Goal: Transaction & Acquisition: Purchase product/service

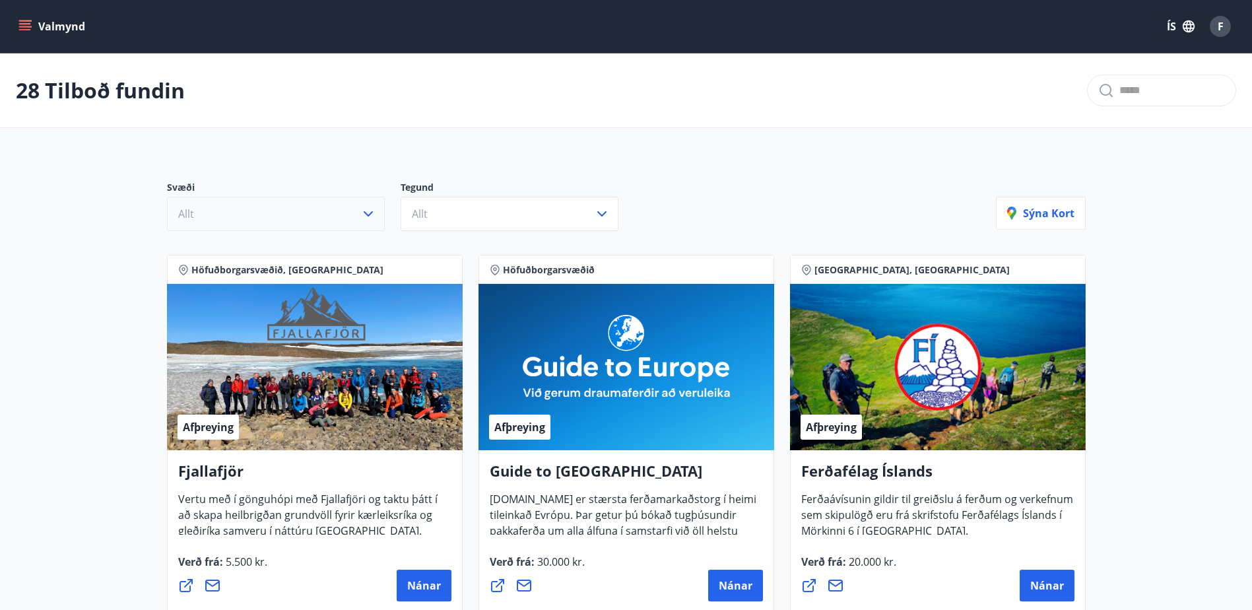
click at [370, 211] on icon "button" at bounding box center [368, 214] width 16 height 16
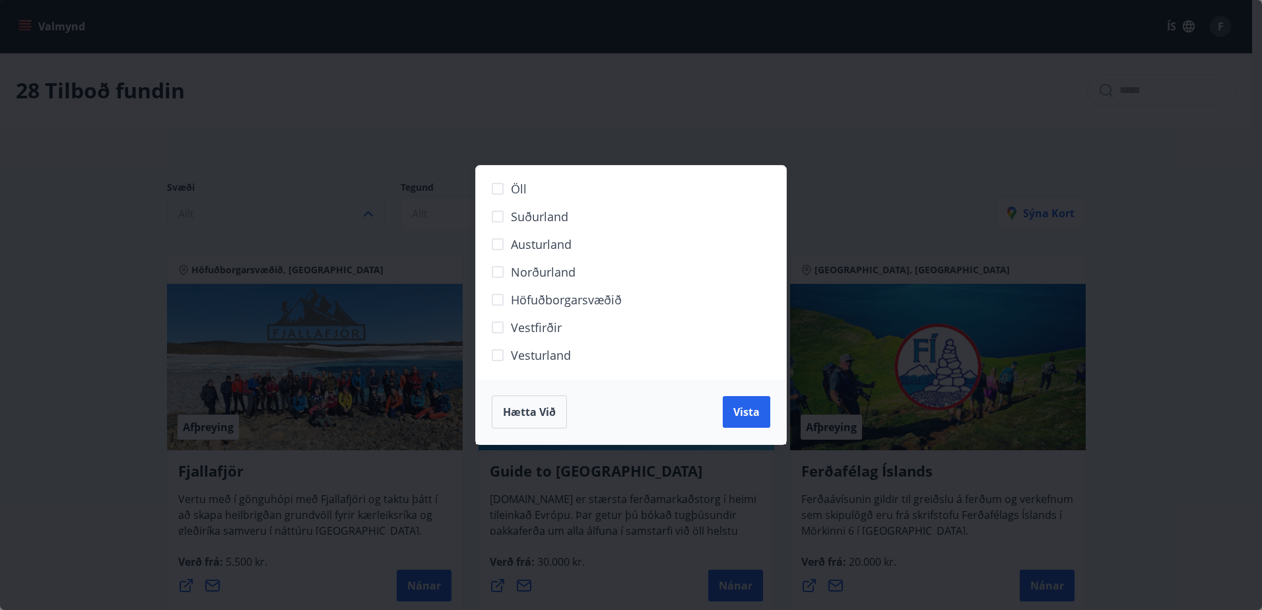
click at [568, 245] on span "Austurland" at bounding box center [541, 244] width 61 height 17
click at [748, 412] on span "Vista" at bounding box center [746, 412] width 26 height 15
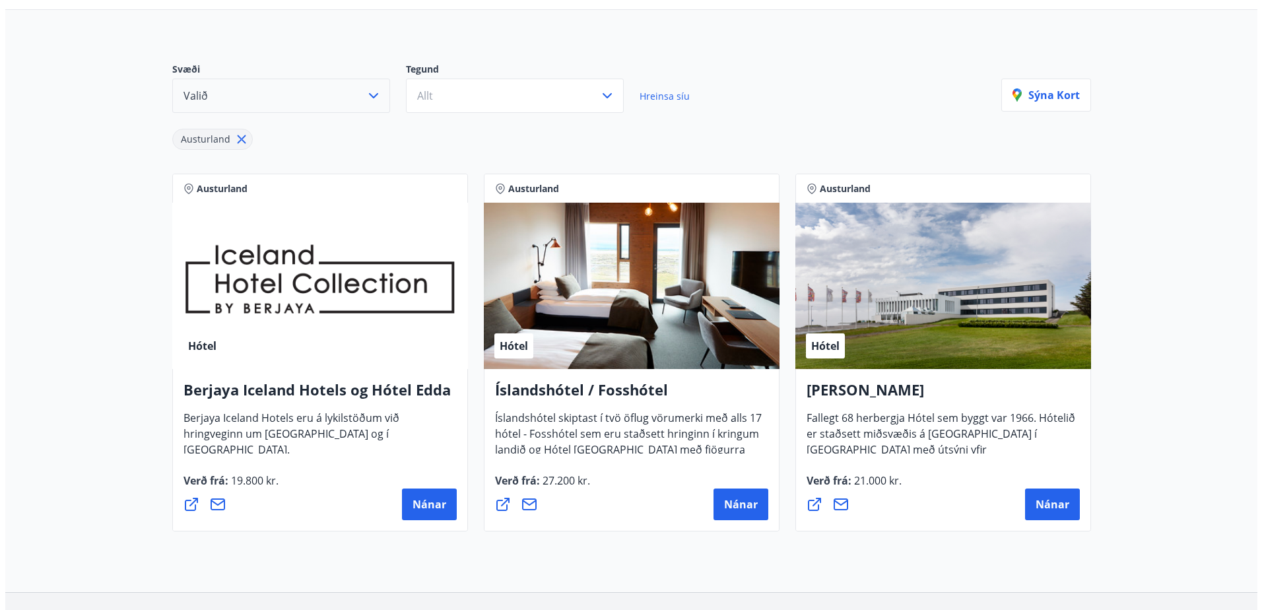
scroll to position [132, 0]
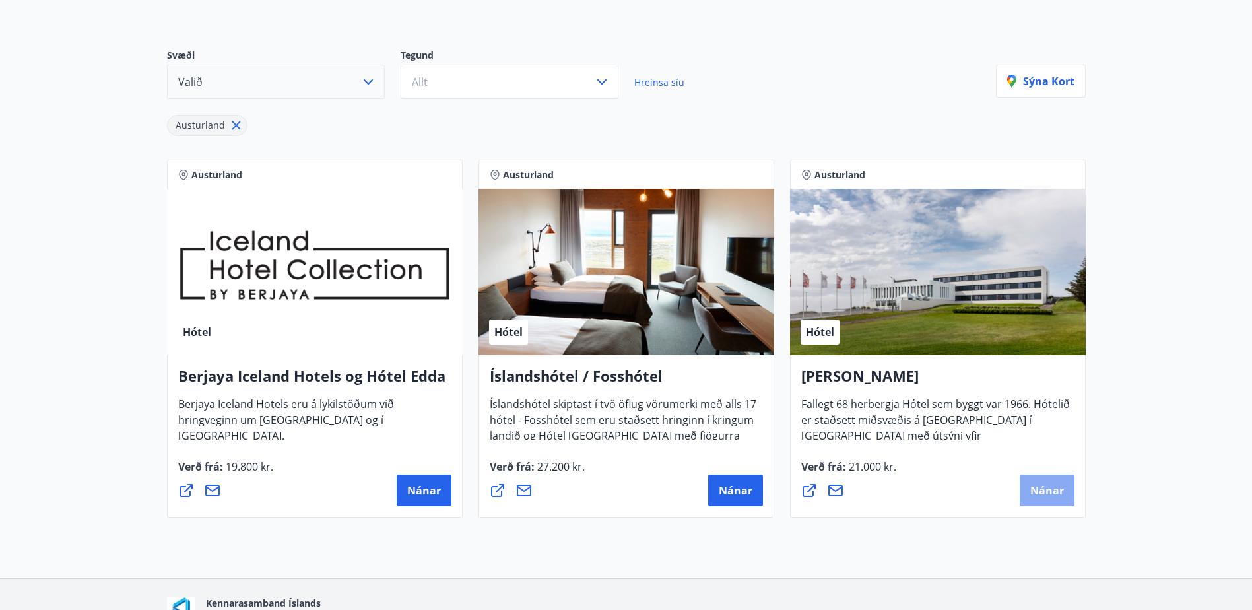
click at [1042, 489] on span "Nánar" at bounding box center [1047, 490] width 34 height 15
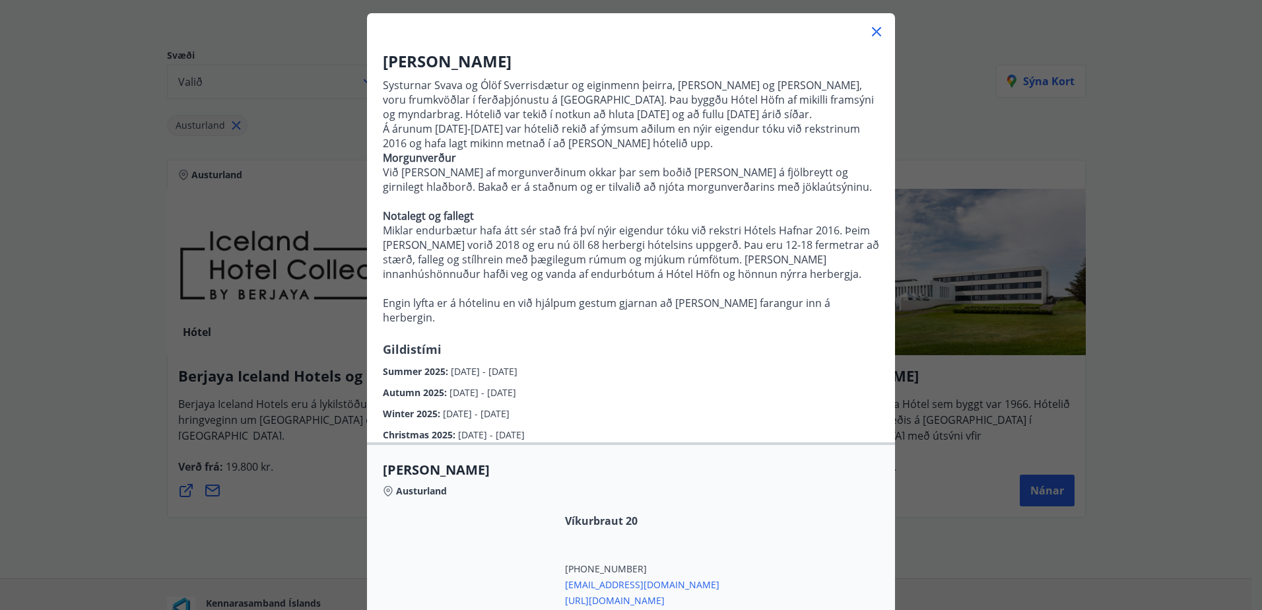
scroll to position [321, 0]
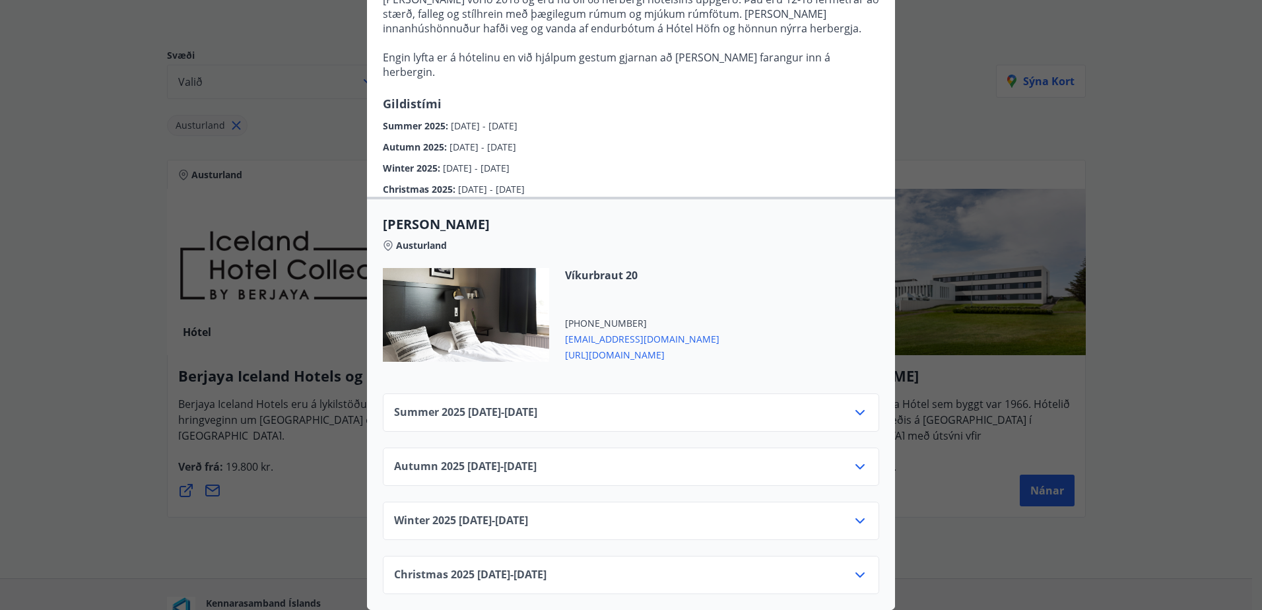
click at [859, 405] on icon at bounding box center [860, 413] width 16 height 16
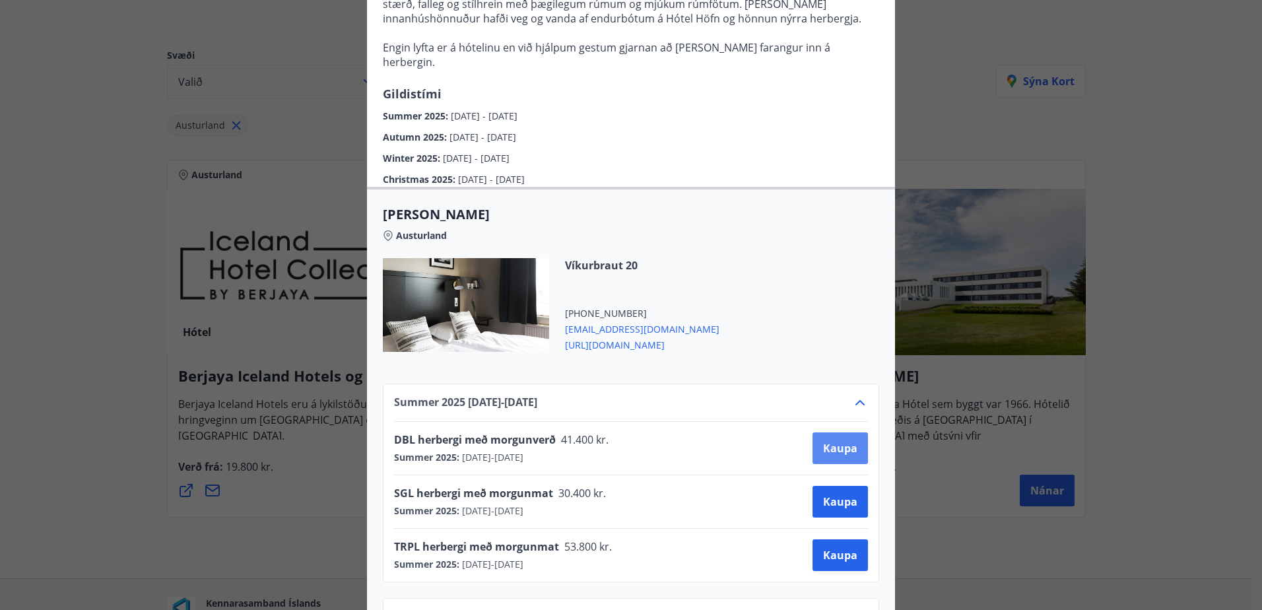
click at [828, 446] on span "Kaupa" at bounding box center [840, 448] width 34 height 15
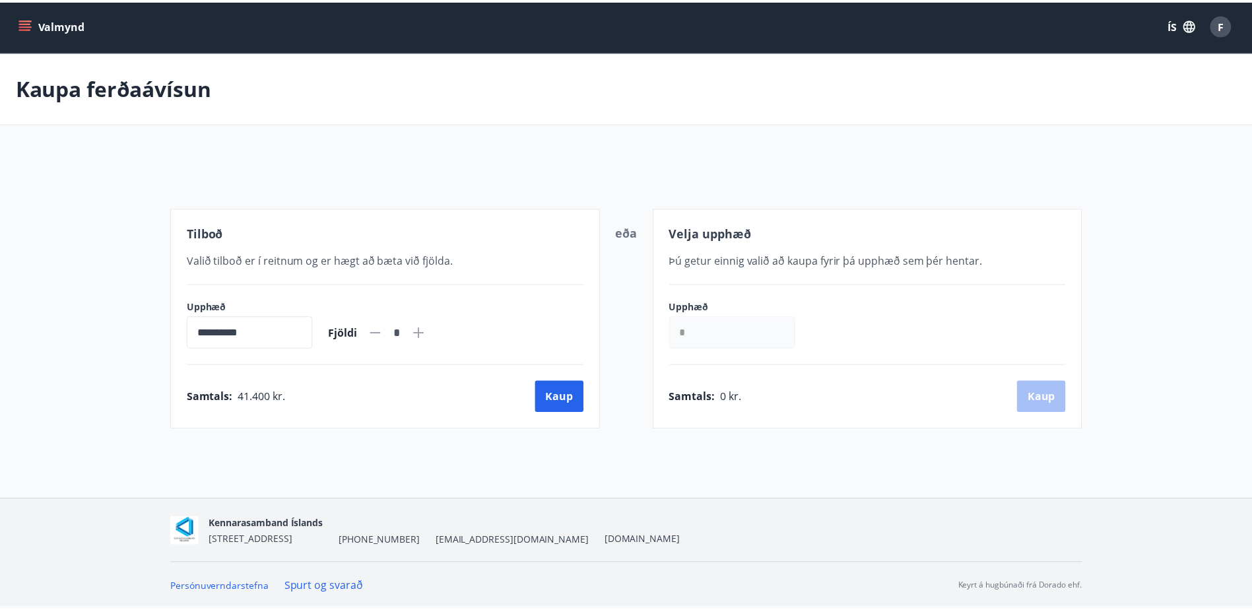
scroll to position [2, 0]
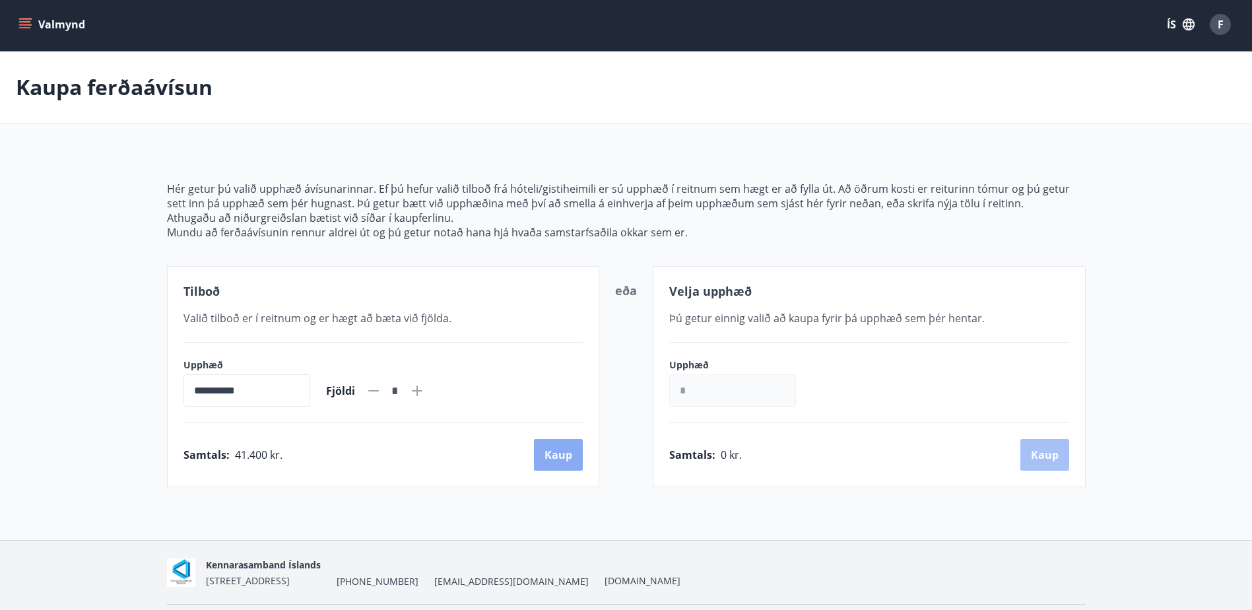
click at [556, 451] on button "Kaup" at bounding box center [558, 455] width 49 height 32
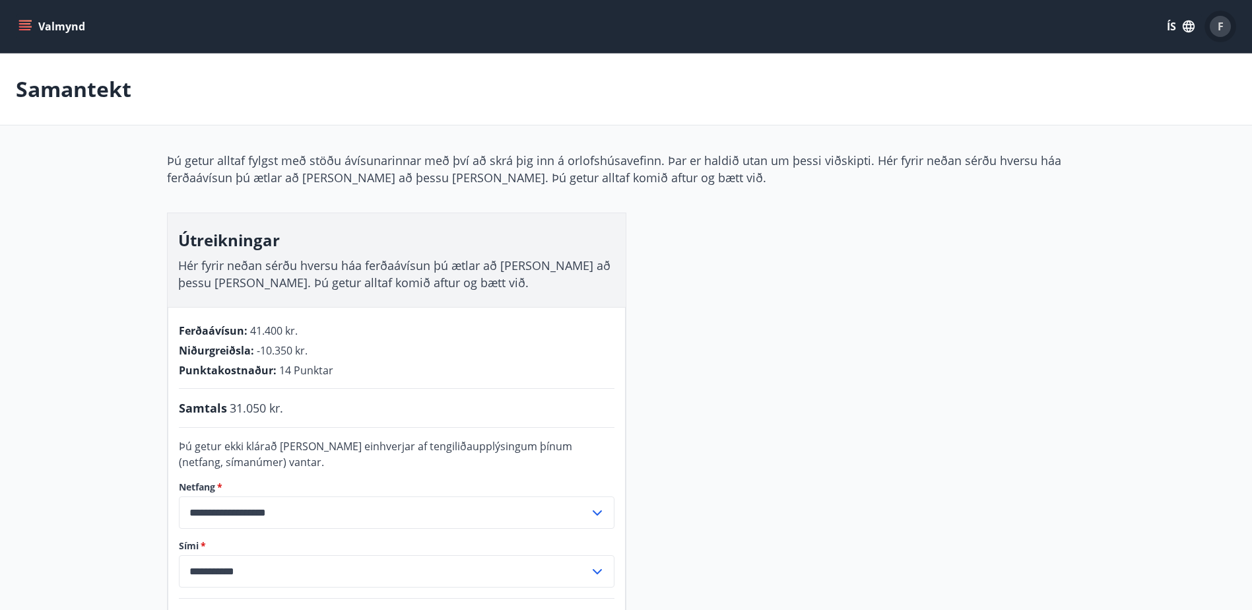
click at [1218, 23] on span "F" at bounding box center [1221, 26] width 6 height 15
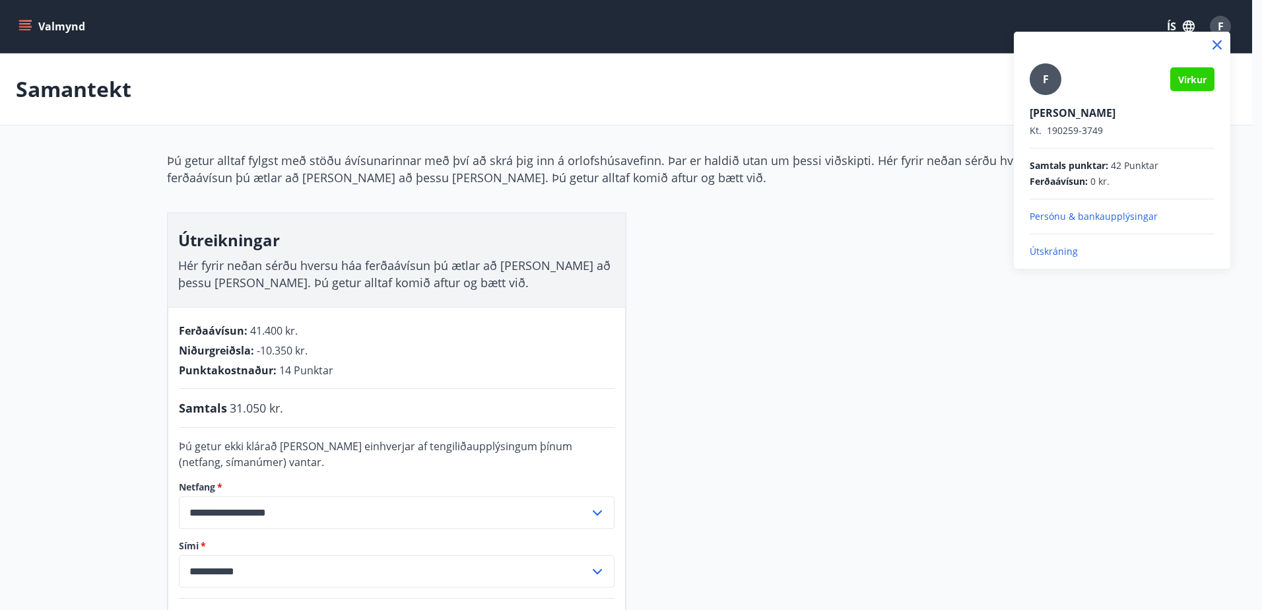
click at [1220, 40] on icon at bounding box center [1217, 45] width 16 height 16
